Goal: Task Accomplishment & Management: Manage account settings

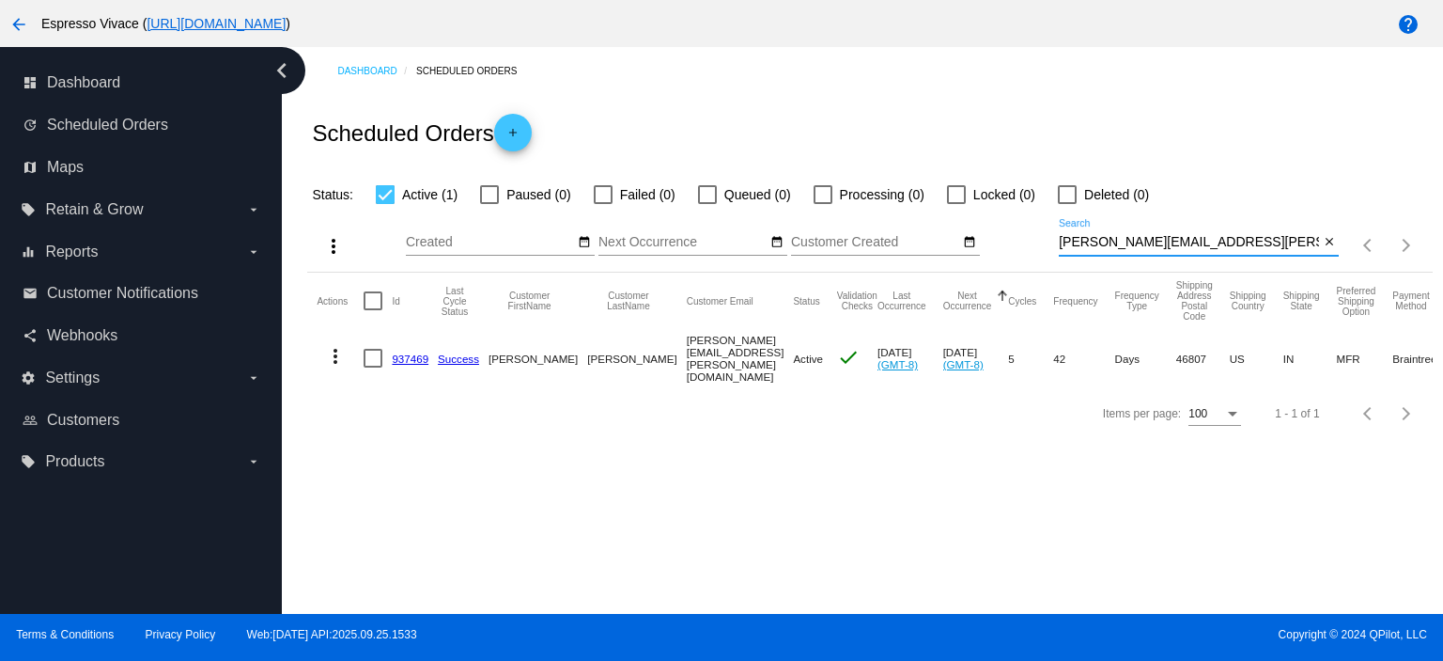
drag, startPoint x: 1232, startPoint y: 243, endPoint x: 688, endPoint y: 172, distance: 548.7
click at [688, 172] on app-dashboard-scheduled-orders "Scheduled Orders add Status: Active (1) Paused (0) Failed (0) Queued (0) Proces…" at bounding box center [869, 267] width 1125 height 345
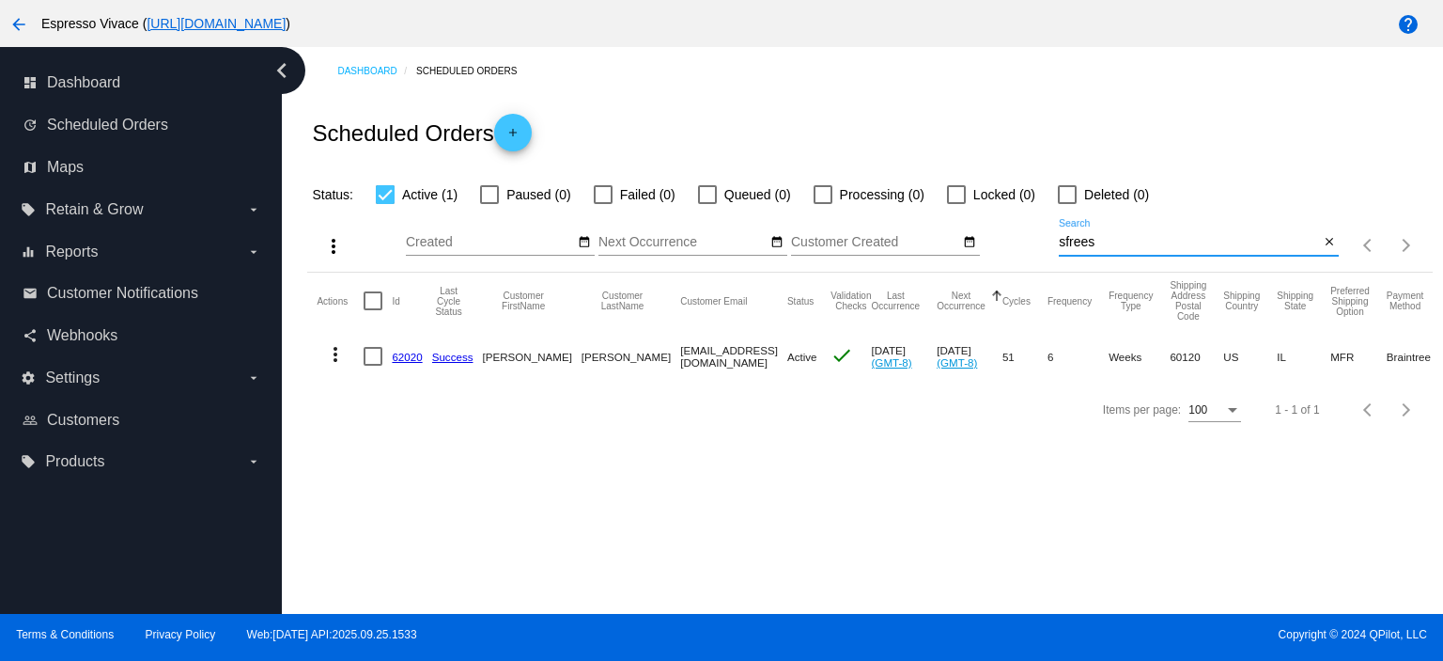
drag, startPoint x: 1124, startPoint y: 245, endPoint x: 729, endPoint y: 210, distance: 396.3
click at [729, 210] on div "more_vert Sep Jan Feb Mar [DATE]" at bounding box center [869, 239] width 1125 height 67
type input "[PERSON_NAME]"
click at [335, 361] on mat-icon "more_vert" at bounding box center [335, 354] width 23 height 23
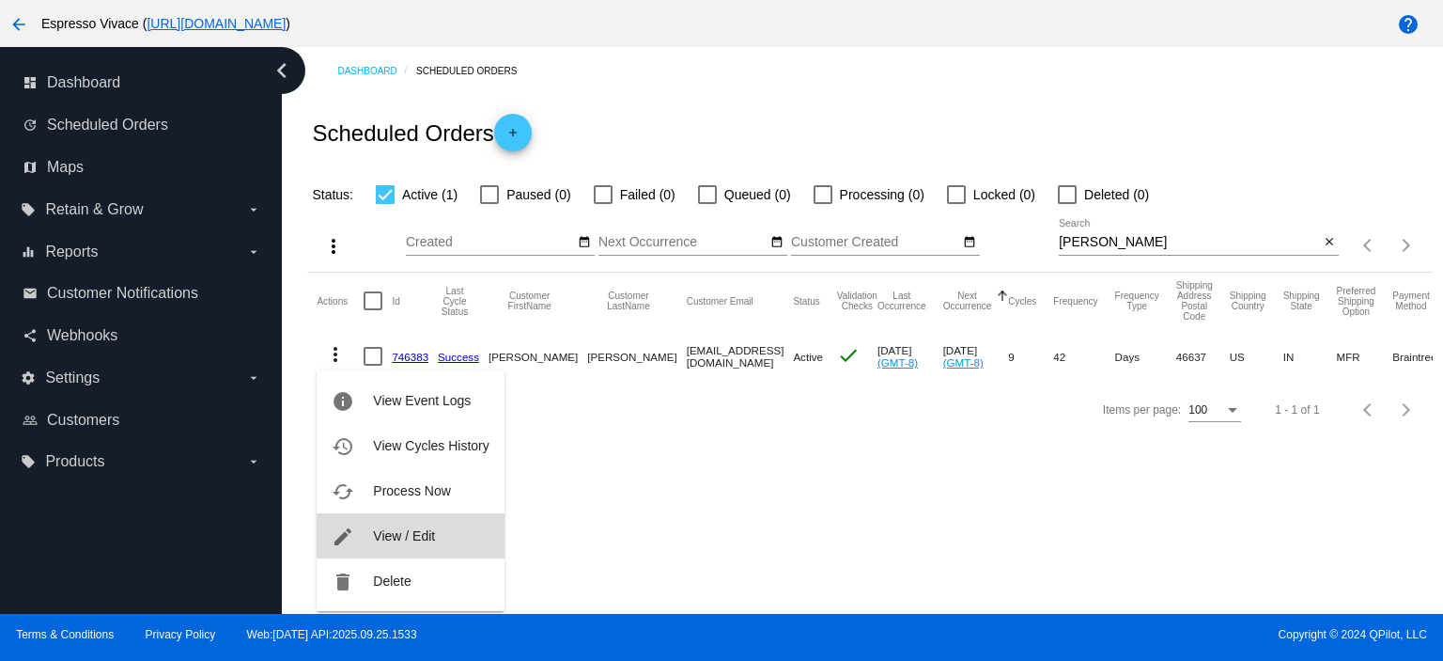
click at [391, 529] on span "View / Edit" at bounding box center [404, 535] width 62 height 15
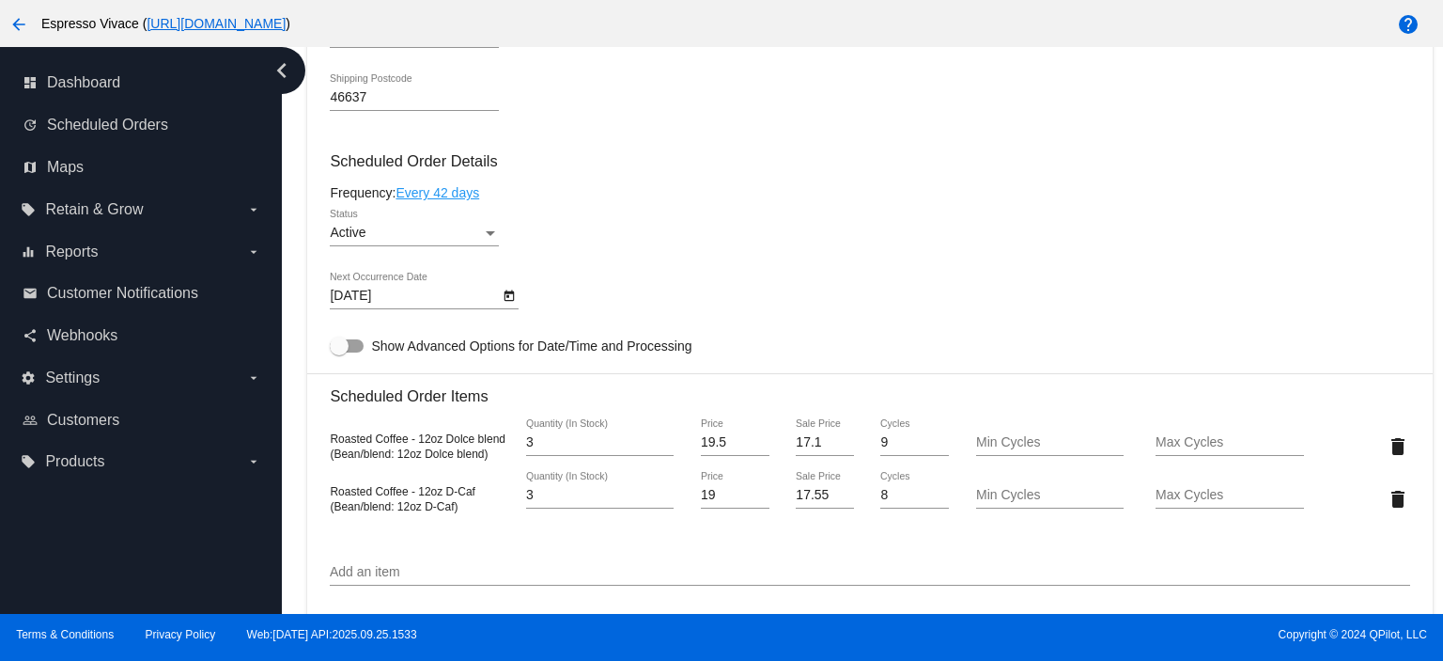
scroll to position [1034, 0]
click at [511, 296] on icon "Open calendar" at bounding box center [509, 294] width 13 height 23
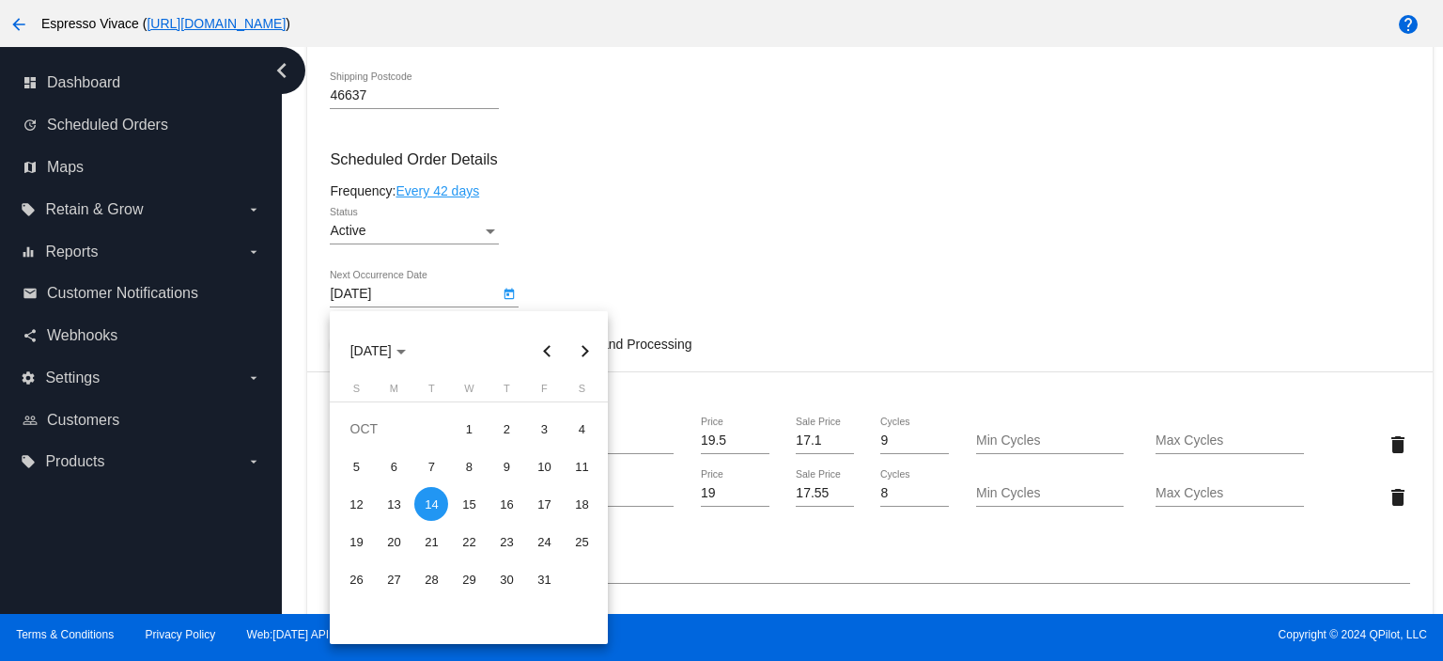
click at [583, 352] on button "Next month" at bounding box center [585, 351] width 38 height 38
click at [432, 462] on div "4" at bounding box center [431, 466] width 34 height 34
type input "[DATE]"
